Goal: Task Accomplishment & Management: Use online tool/utility

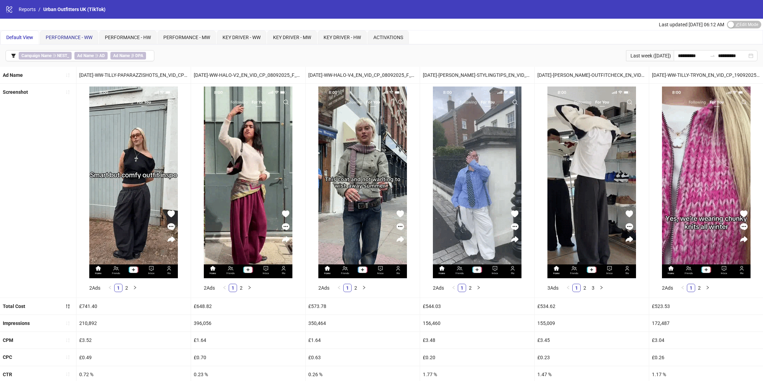
click at [76, 35] on span "PERFORMANCE - WW" at bounding box center [69, 38] width 47 height 6
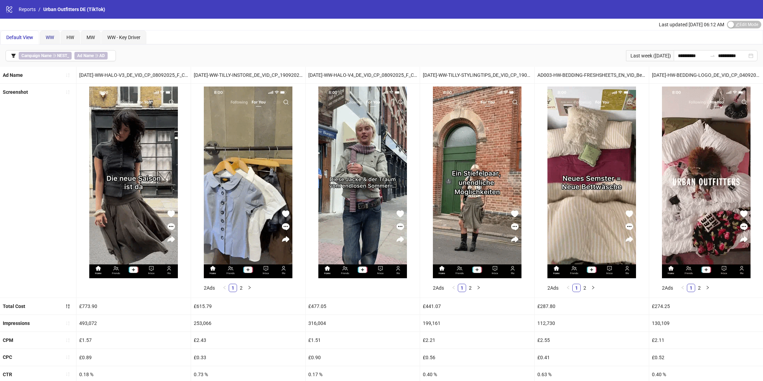
click at [49, 38] on span "WW" at bounding box center [50, 38] width 8 height 6
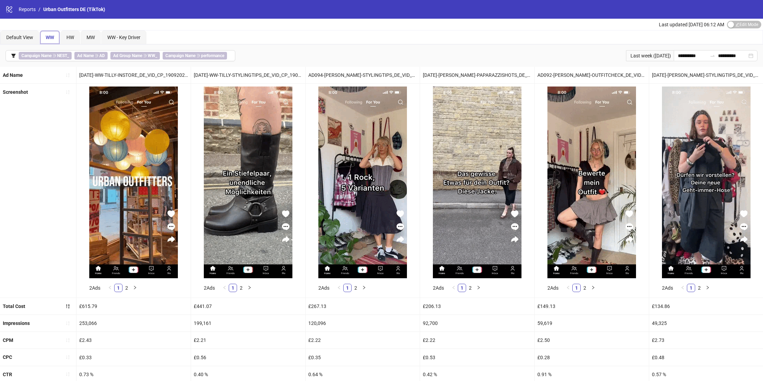
click at [11, 9] on icon "logo/logo-mobile" at bounding box center [10, 10] width 8 height 8
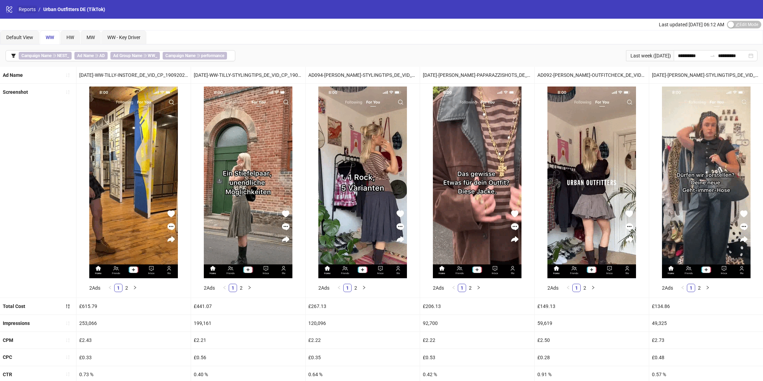
click at [26, 9] on link "Reports" at bounding box center [27, 10] width 20 height 8
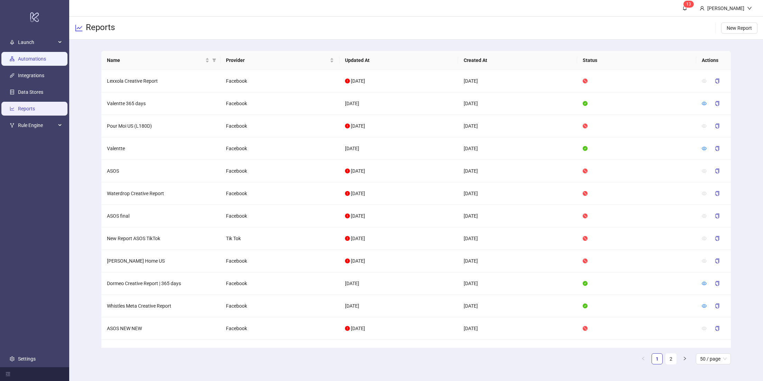
click at [38, 61] on link "Automations" at bounding box center [32, 59] width 28 height 6
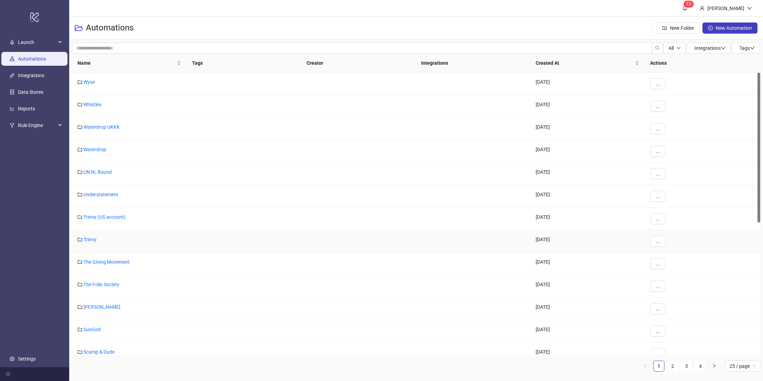
click at [87, 234] on div "Trinny" at bounding box center [129, 241] width 114 height 22
click at [89, 238] on link "Trinny" at bounding box center [89, 240] width 13 height 6
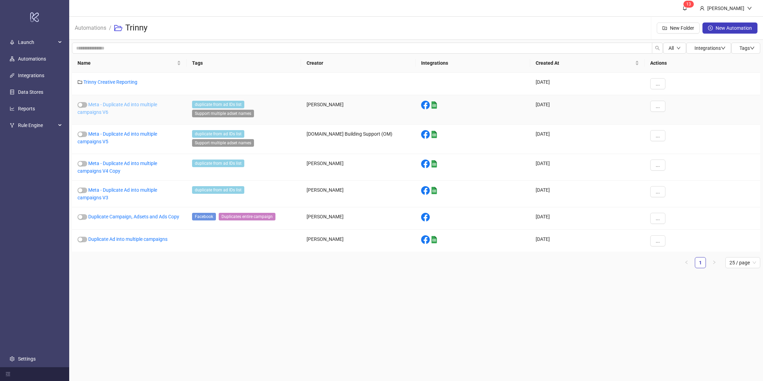
click at [148, 104] on link "Meta - Duplicate Ad into multiple campaigns V6" at bounding box center [117, 108] width 80 height 13
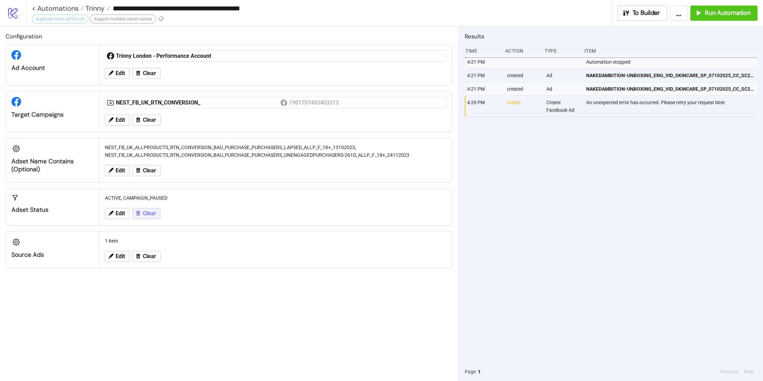
click at [145, 211] on span "Clear" at bounding box center [149, 213] width 13 height 6
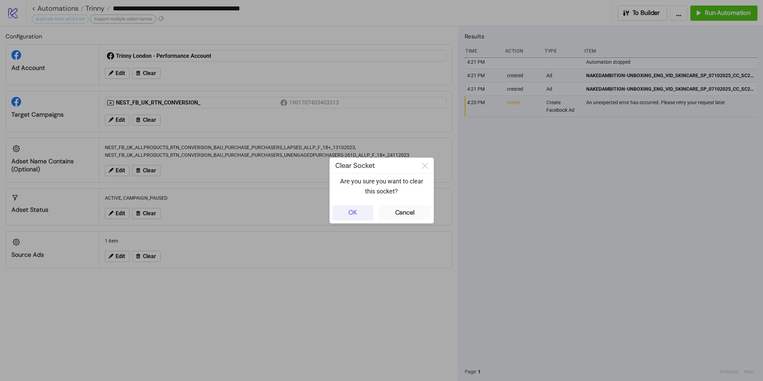
click at [360, 215] on button "OK" at bounding box center [352, 212] width 41 height 15
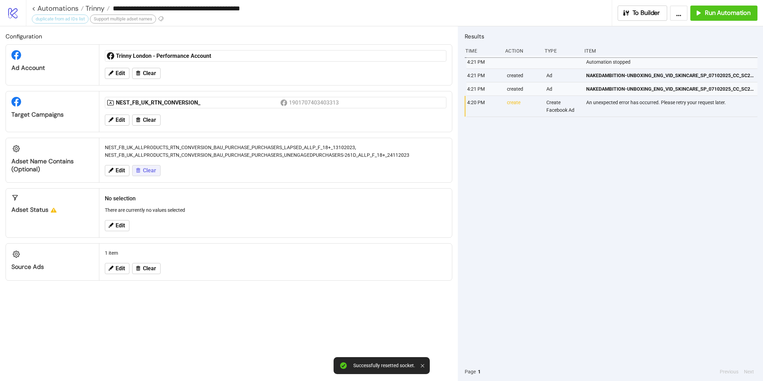
click at [146, 167] on span "Clear" at bounding box center [149, 170] width 13 height 6
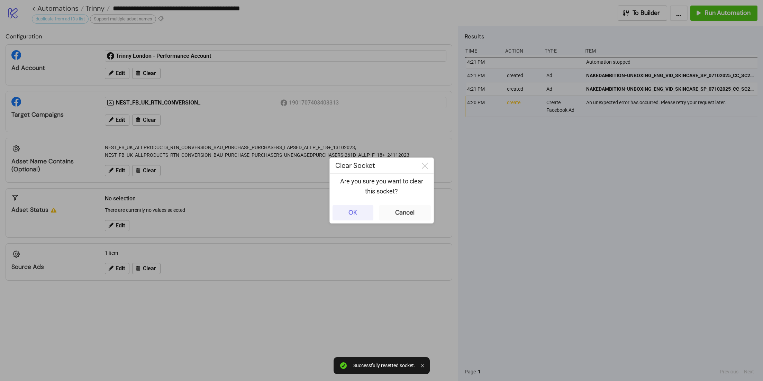
click at [362, 211] on button "OK" at bounding box center [352, 212] width 41 height 15
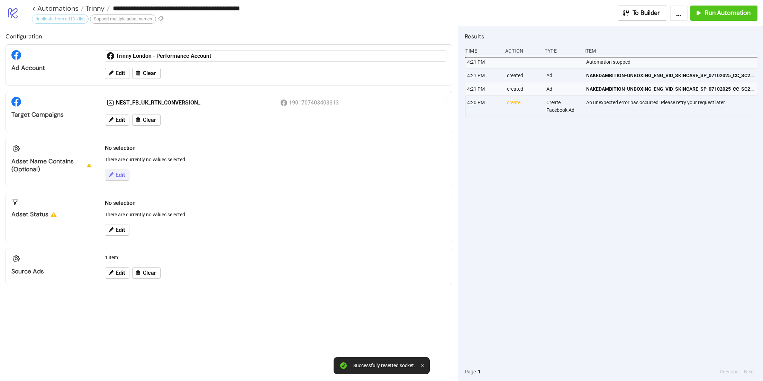
click at [119, 173] on span "Edit" at bounding box center [120, 175] width 9 height 6
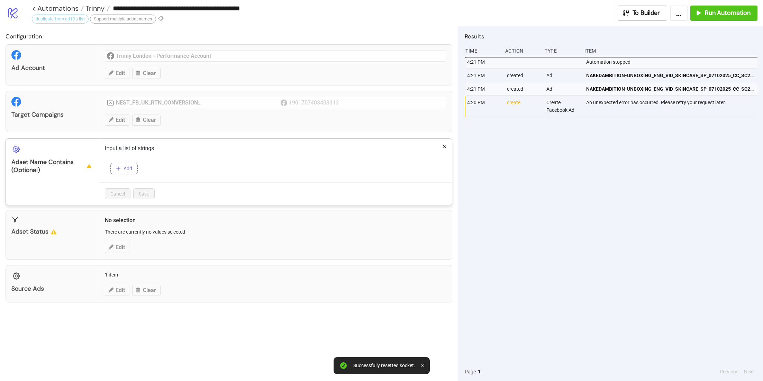
click at [111, 169] on button "Add" at bounding box center [123, 168] width 27 height 11
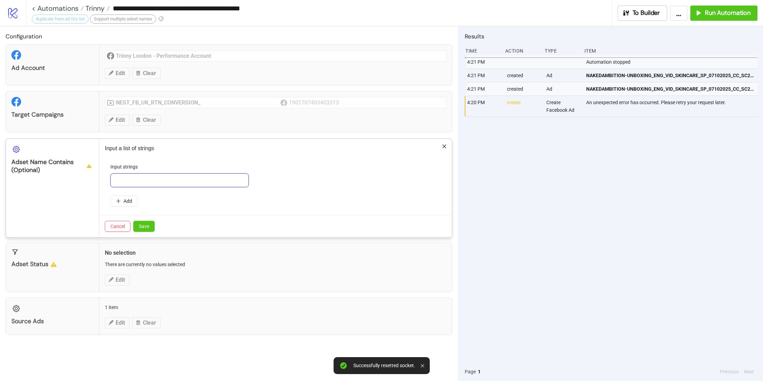
click at [142, 177] on input "text" at bounding box center [179, 180] width 138 height 14
type input "******"
click at [145, 223] on span "Save" at bounding box center [144, 226] width 10 height 6
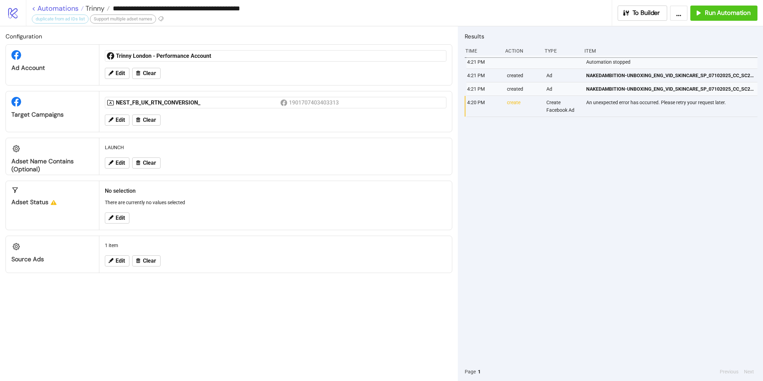
click at [49, 8] on link "< Automations" at bounding box center [58, 8] width 52 height 7
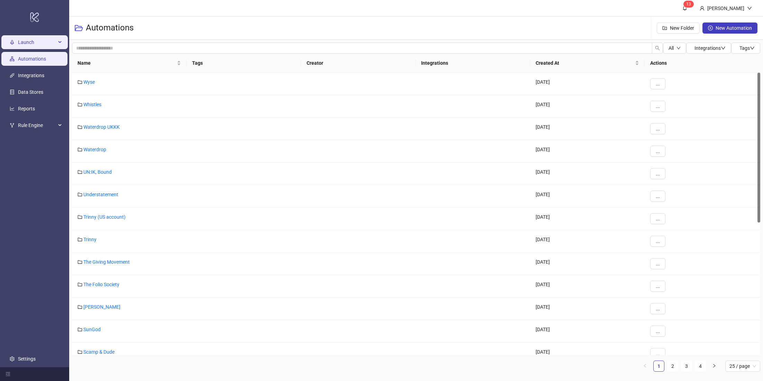
click at [39, 39] on span "Launch" at bounding box center [37, 42] width 38 height 14
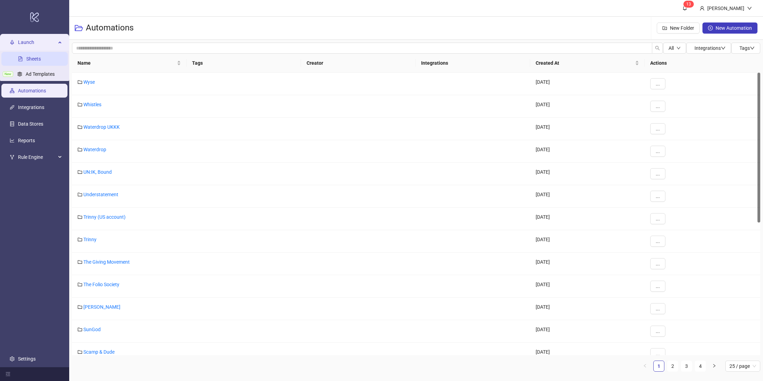
click at [31, 57] on link "Sheets" at bounding box center [33, 59] width 15 height 6
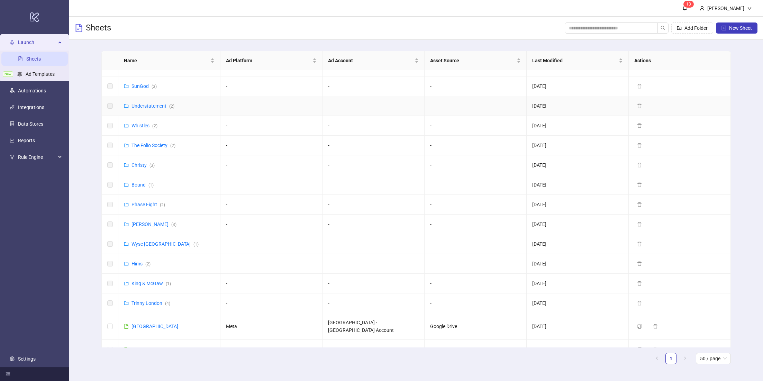
scroll to position [277, 0]
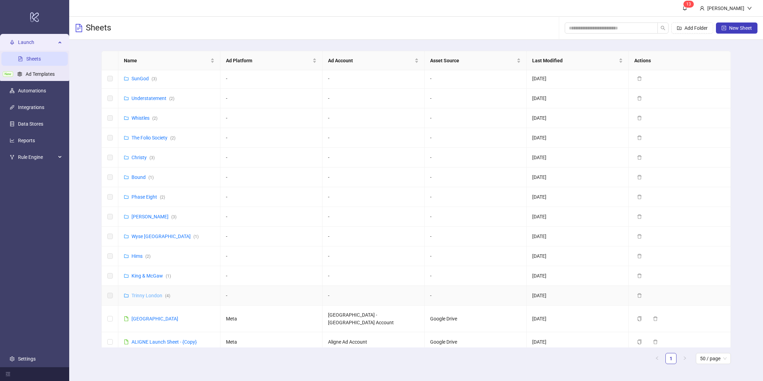
click at [145, 293] on link "Trinny London ( 4 )" at bounding box center [150, 296] width 39 height 6
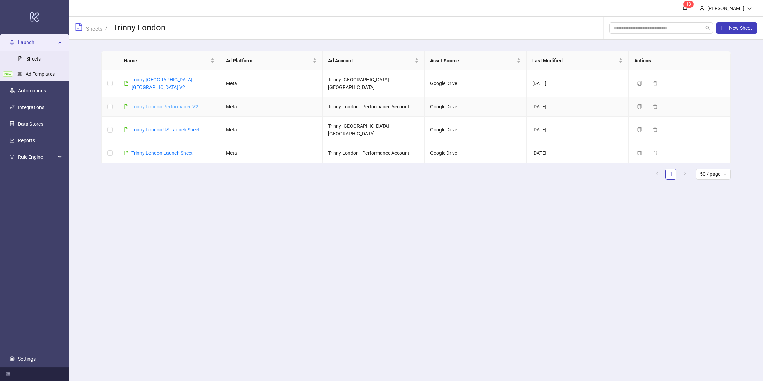
click at [169, 104] on link "Trinny London Performance V2" at bounding box center [164, 107] width 67 height 6
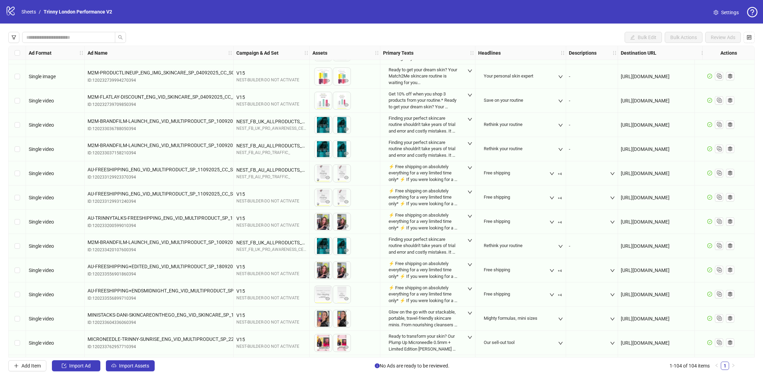
scroll to position [2223, 0]
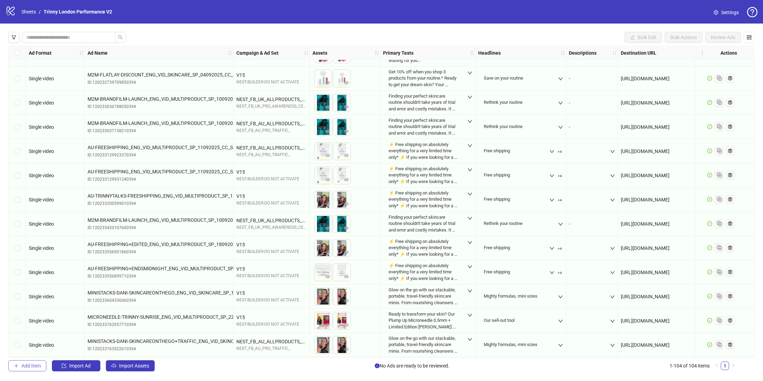
click at [33, 365] on span "Add Item" at bounding box center [30, 366] width 19 height 6
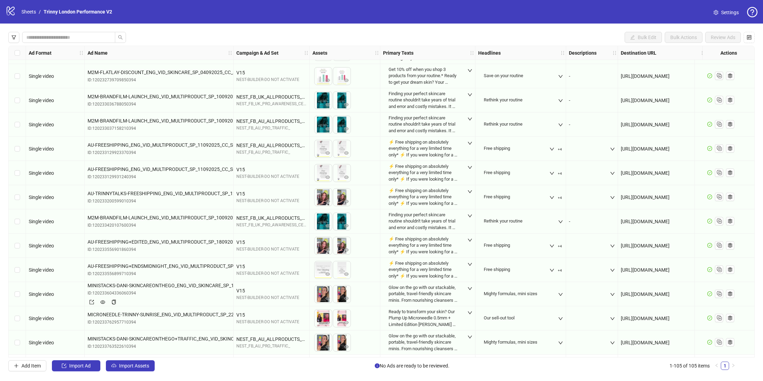
scroll to position [2248, 0]
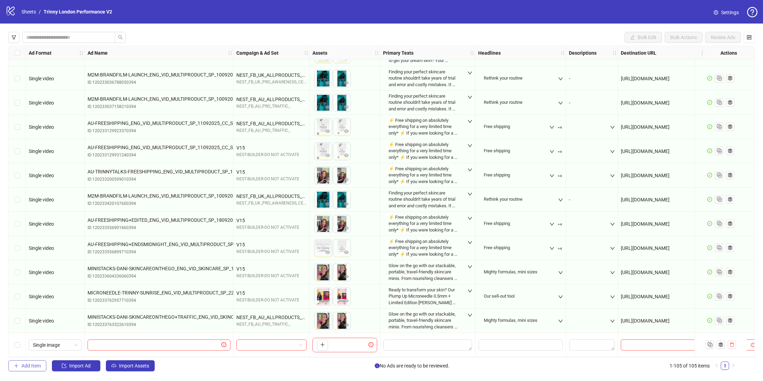
click at [38, 367] on span "Add Item" at bounding box center [30, 366] width 19 height 6
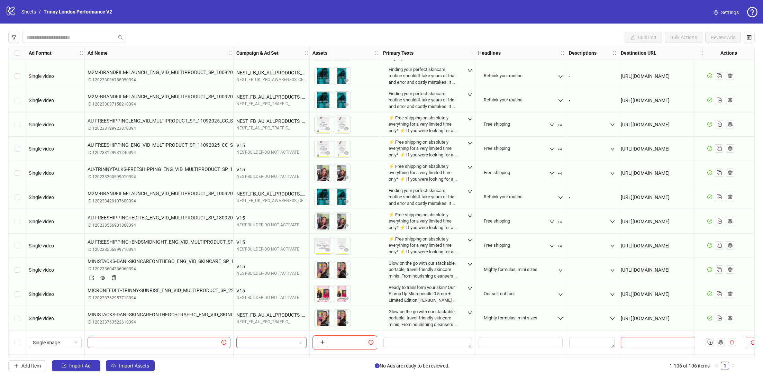
scroll to position [2272, 0]
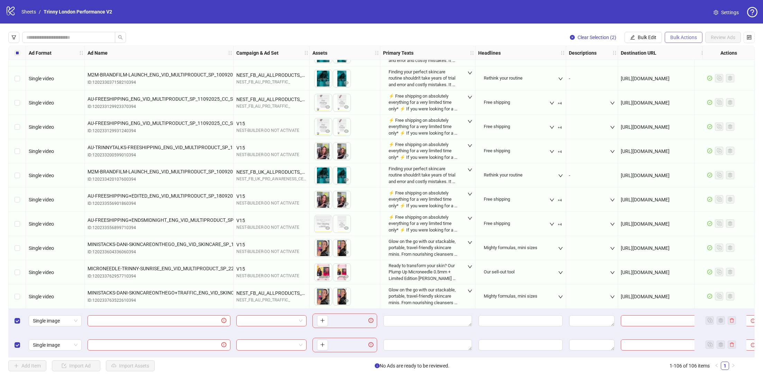
click at [687, 41] on button "Bulk Actions" at bounding box center [683, 37] width 38 height 11
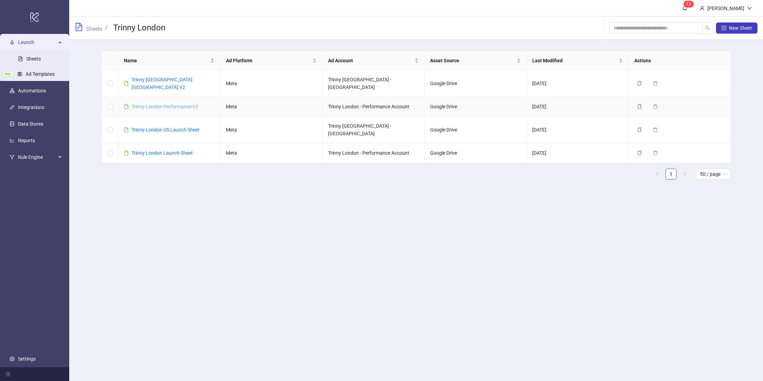
click at [178, 104] on link "Trinny London Performance V2" at bounding box center [164, 107] width 67 height 6
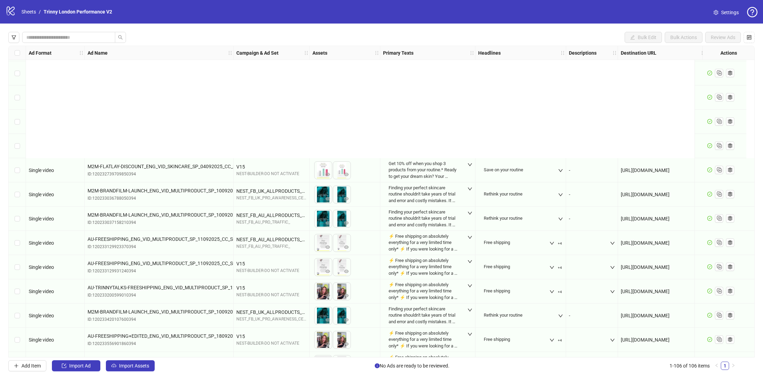
scroll to position [2272, 0]
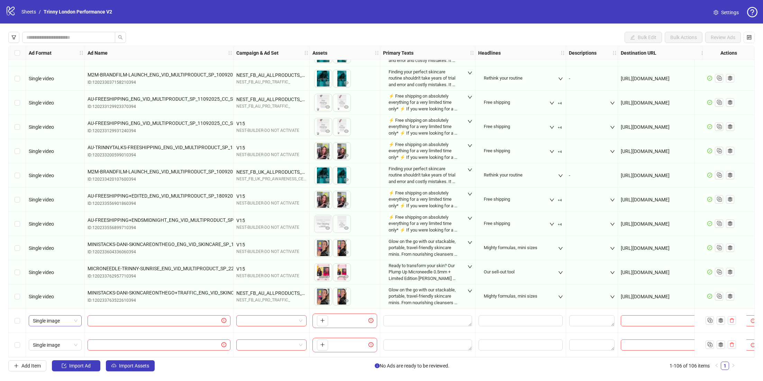
click at [79, 316] on div "Single image" at bounding box center [55, 320] width 53 height 11
click at [126, 317] on input "text" at bounding box center [156, 321] width 128 height 8
click at [286, 320] on input "search" at bounding box center [268, 320] width 56 height 10
type input "***"
click at [277, 299] on div "V15" at bounding box center [264, 298] width 45 height 8
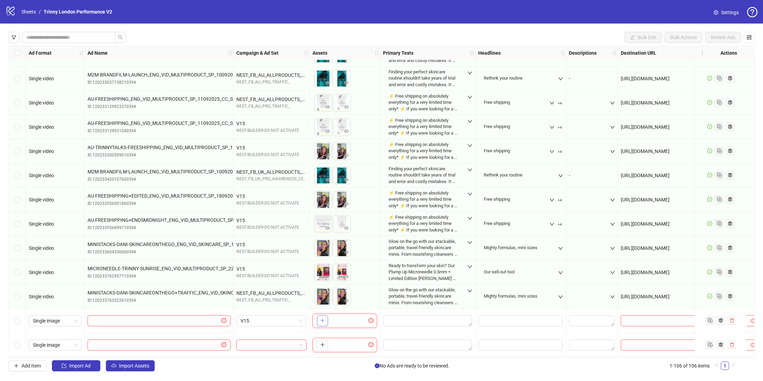
click at [318, 319] on button "button" at bounding box center [322, 320] width 11 height 11
click at [413, 317] on textarea "Edit values" at bounding box center [427, 320] width 89 height 11
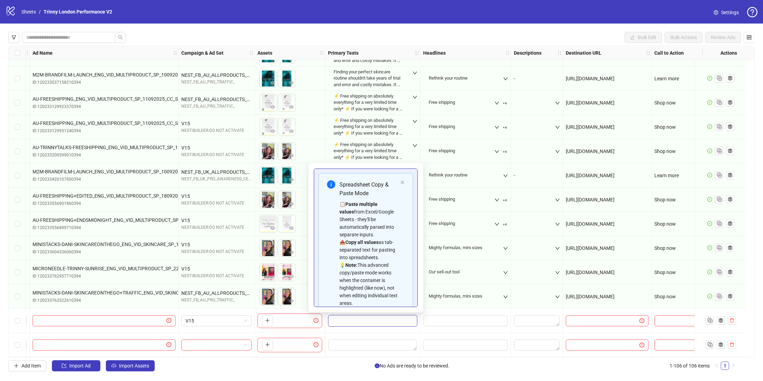
scroll to position [2272, 67]
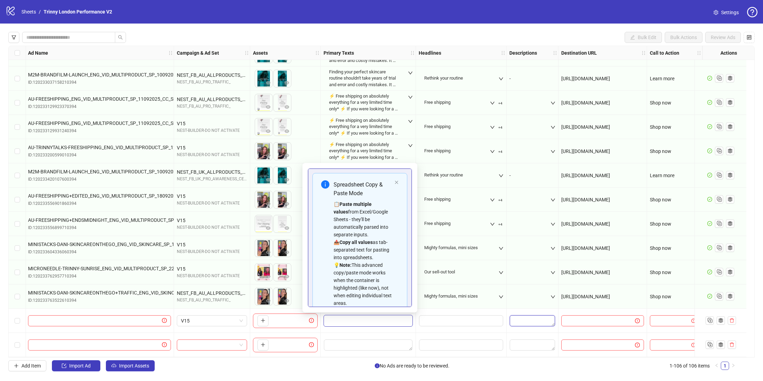
click at [523, 315] on textarea "Edit values" at bounding box center [531, 320] width 45 height 11
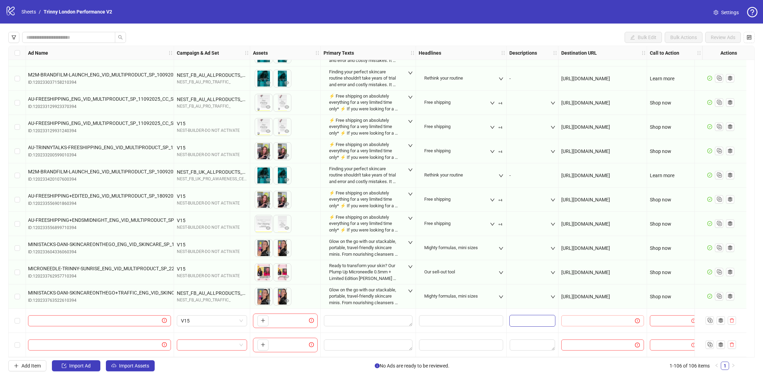
scroll to position [47, 0]
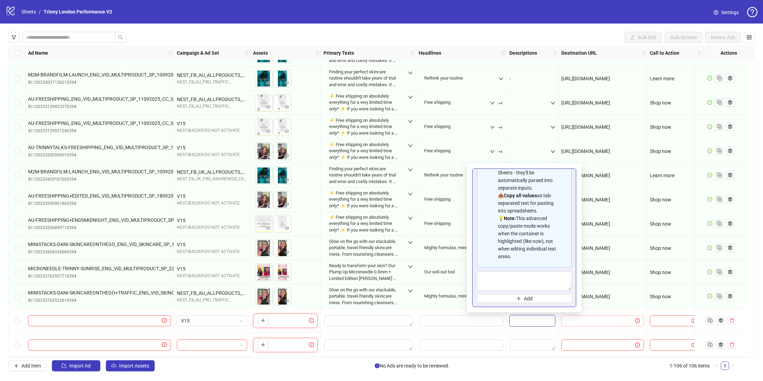
click at [588, 322] on span at bounding box center [602, 320] width 83 height 11
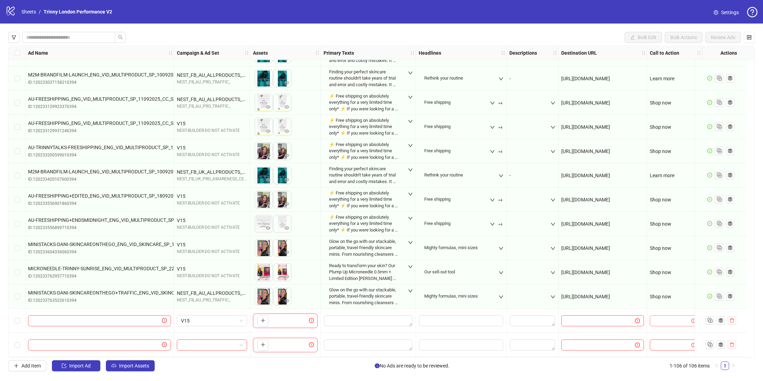
click at [656, 315] on input "search" at bounding box center [671, 320] width 35 height 10
click at [698, 318] on div at bounding box center [720, 321] width 52 height 24
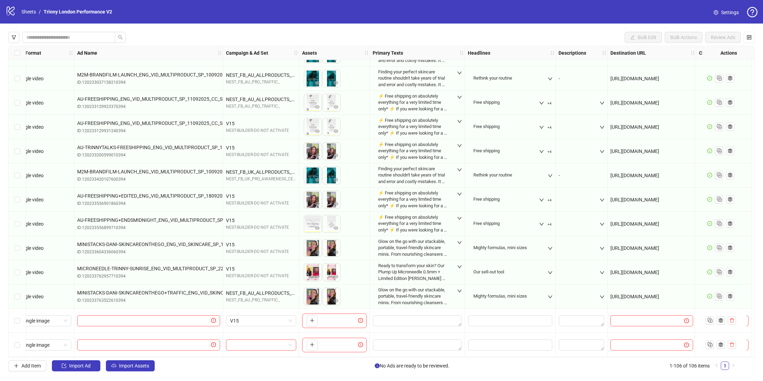
scroll to position [2272, 13]
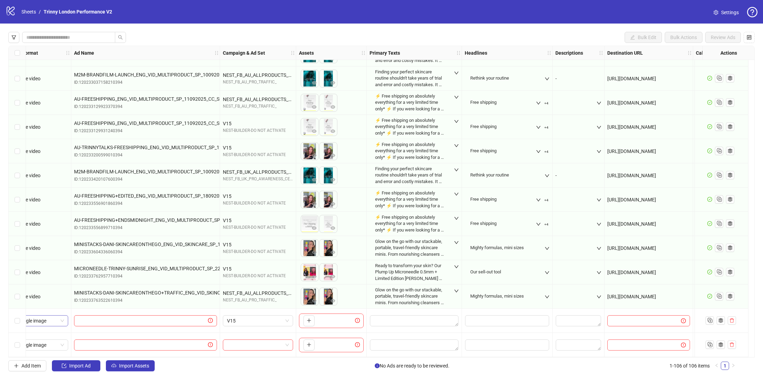
click at [59, 320] on span "Single image" at bounding box center [41, 320] width 45 height 10
click at [139, 322] on span at bounding box center [145, 320] width 143 height 11
